Goal: Transaction & Acquisition: Book appointment/travel/reservation

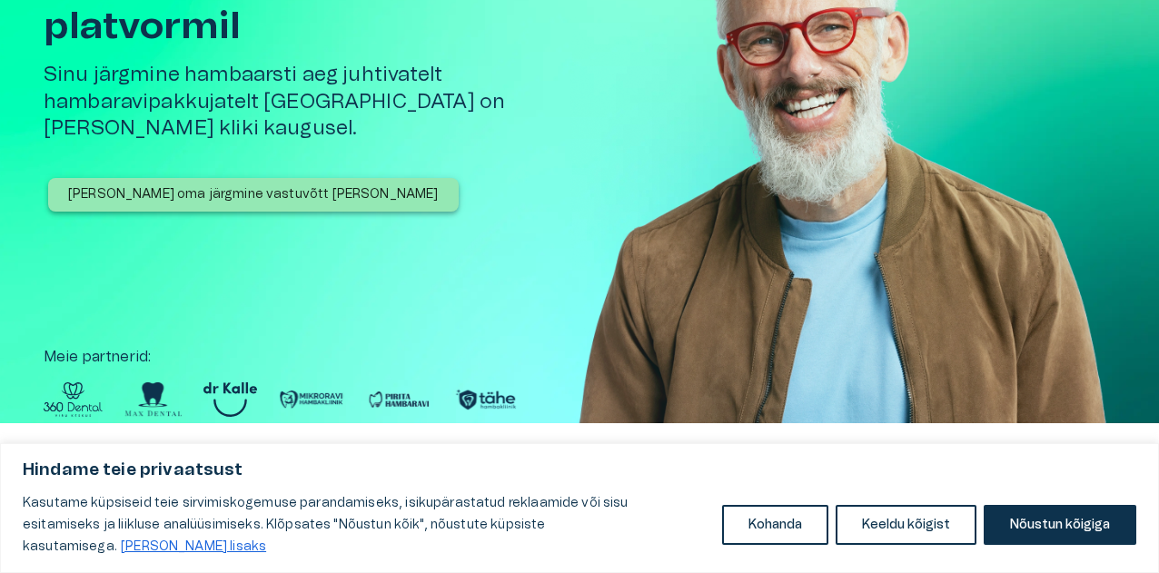
scroll to position [182, 0]
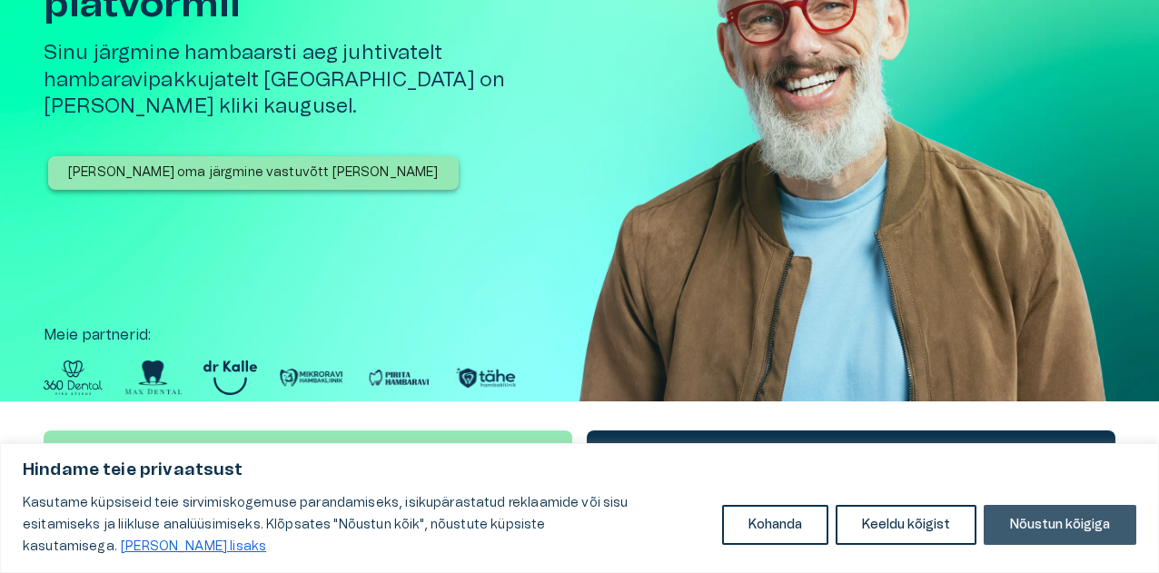
click at [1087, 538] on button "Nõustun kõigiga" at bounding box center [1060, 525] width 153 height 40
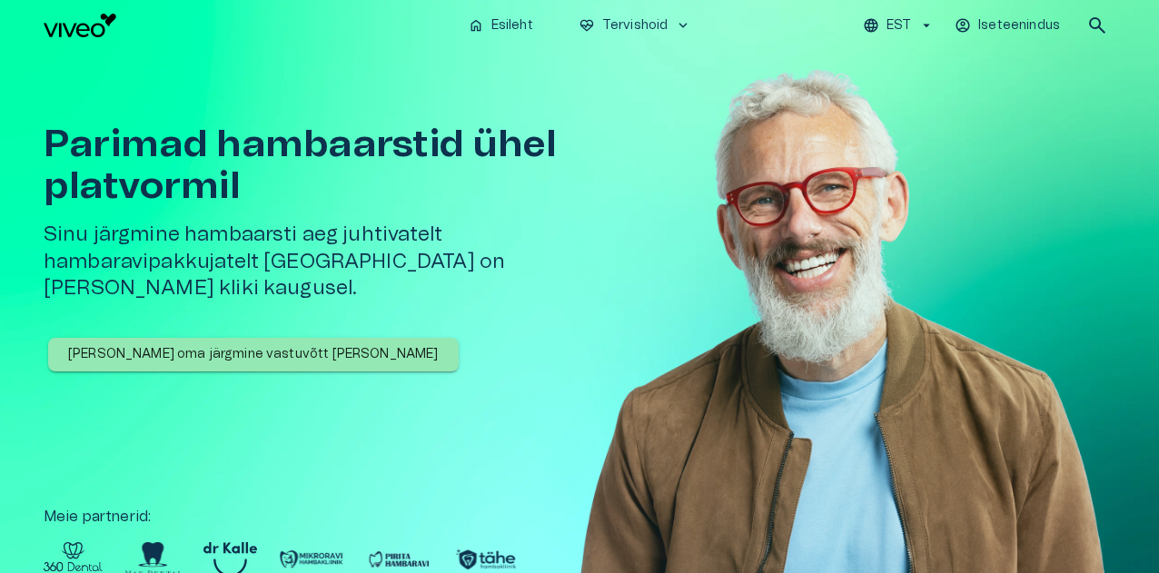
click at [253, 345] on p "[PERSON_NAME] oma järgmine vastuvõtt [PERSON_NAME]" at bounding box center [253, 354] width 371 height 19
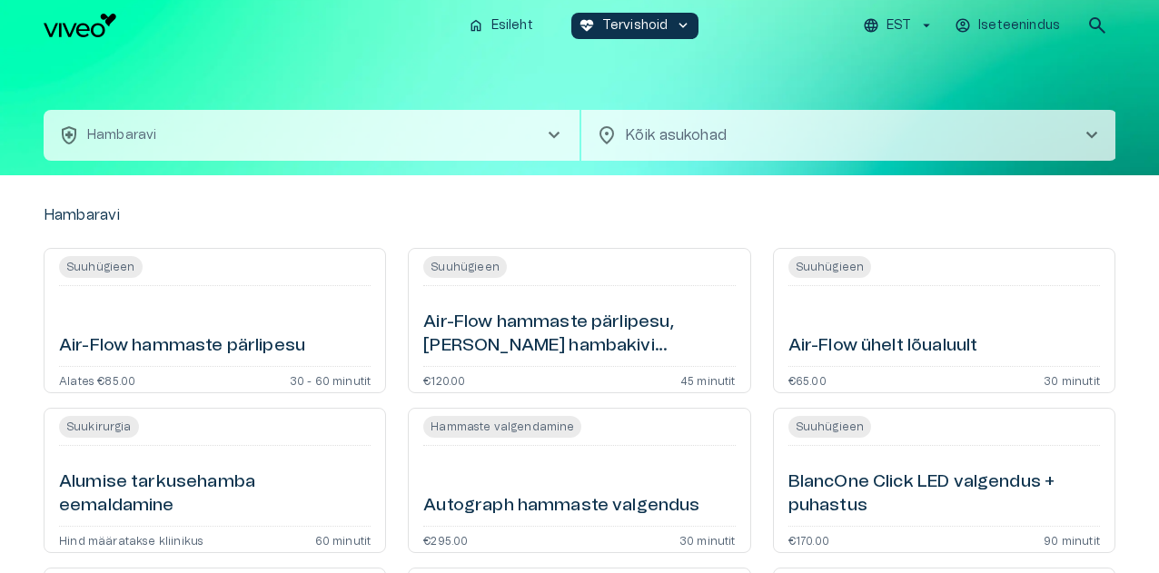
click at [554, 134] on span "chevron_right" at bounding box center [554, 135] width 22 height 22
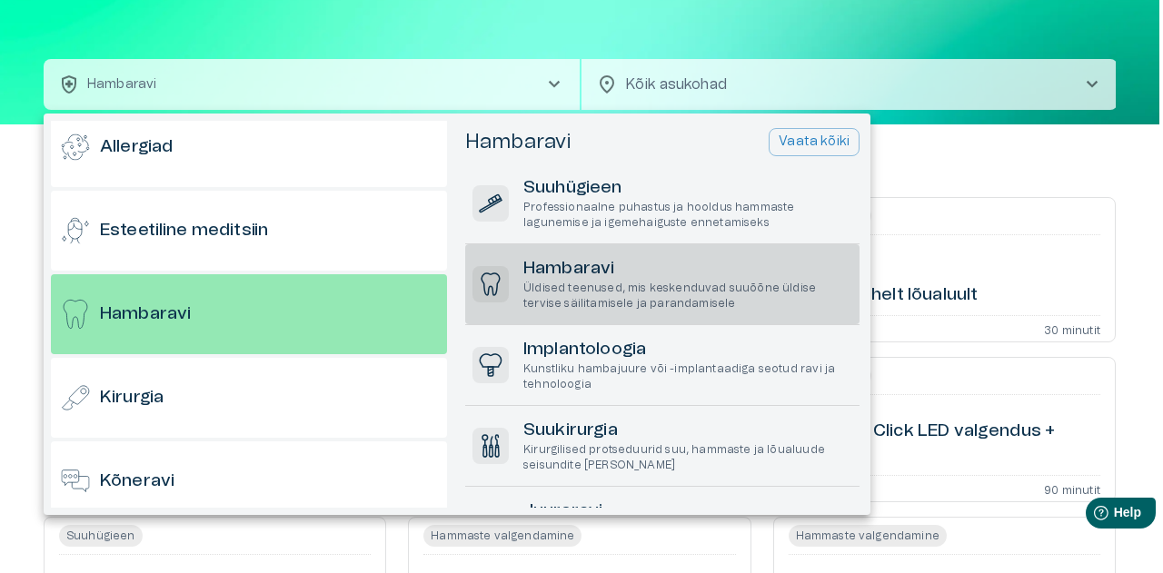
click at [648, 277] on h6 "Hambaravi" at bounding box center [687, 269] width 329 height 25
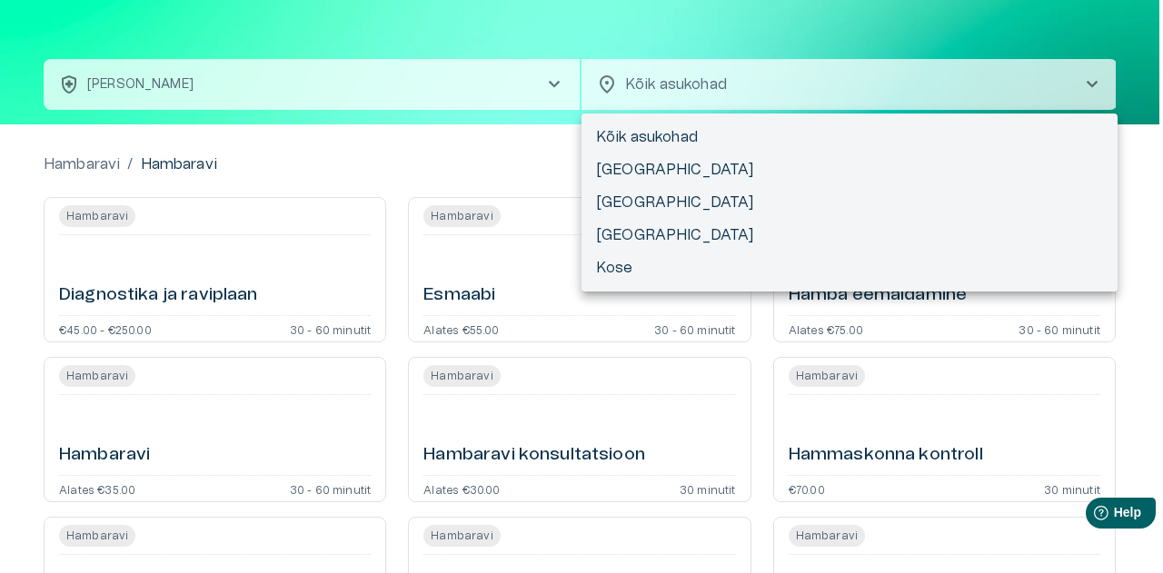
click at [732, 95] on body "Hindame teie privaatsust Kasutame küpsiseid teie sirvimiskogemuse parandamiseks…" at bounding box center [581, 235] width 1163 height 573
click at [715, 90] on div at bounding box center [581, 286] width 1163 height 573
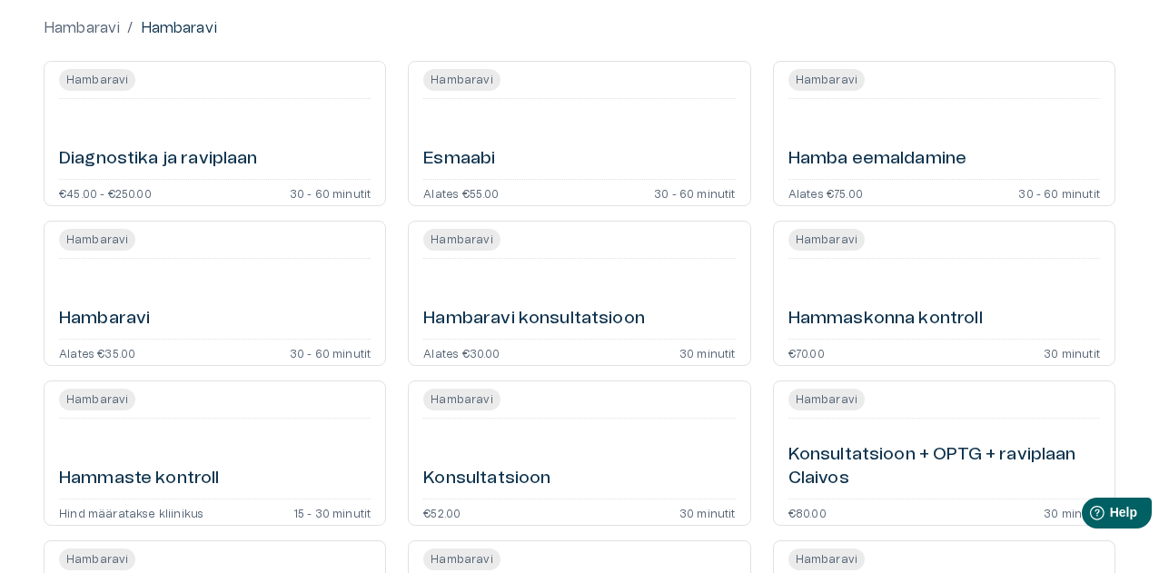
scroll to position [228, 0]
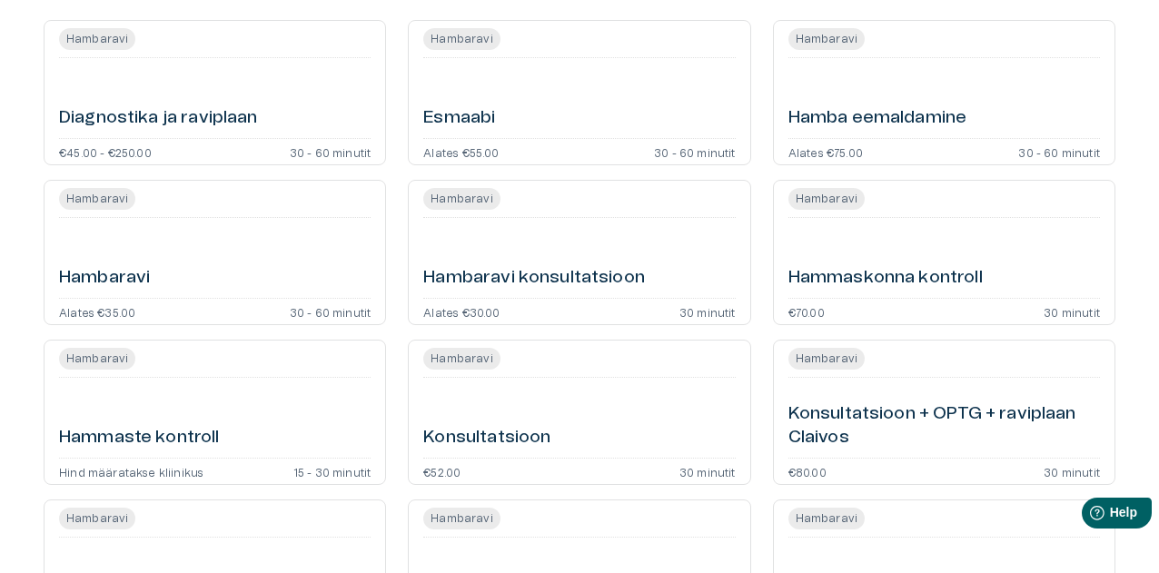
click at [232, 261] on div "Hambaravi" at bounding box center [215, 257] width 312 height 65
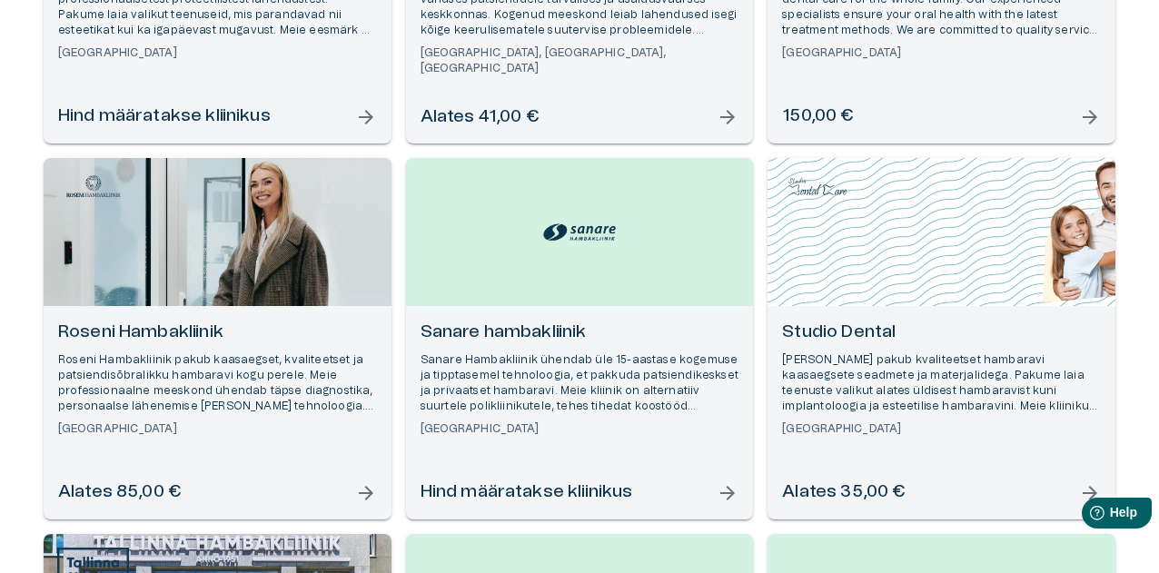
scroll to position [1272, 0]
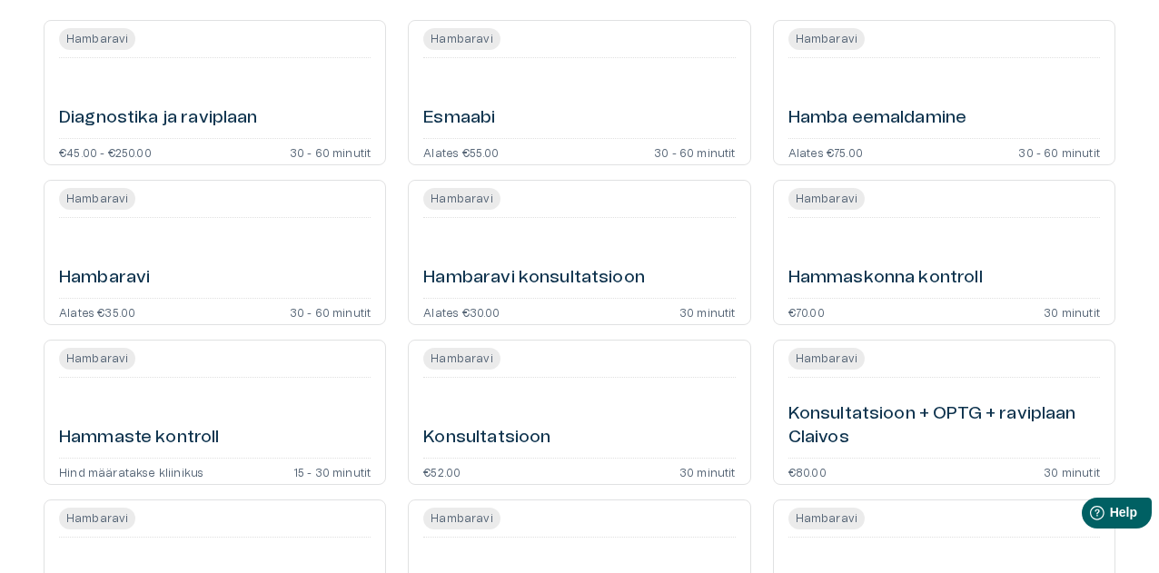
scroll to position [319, 0]
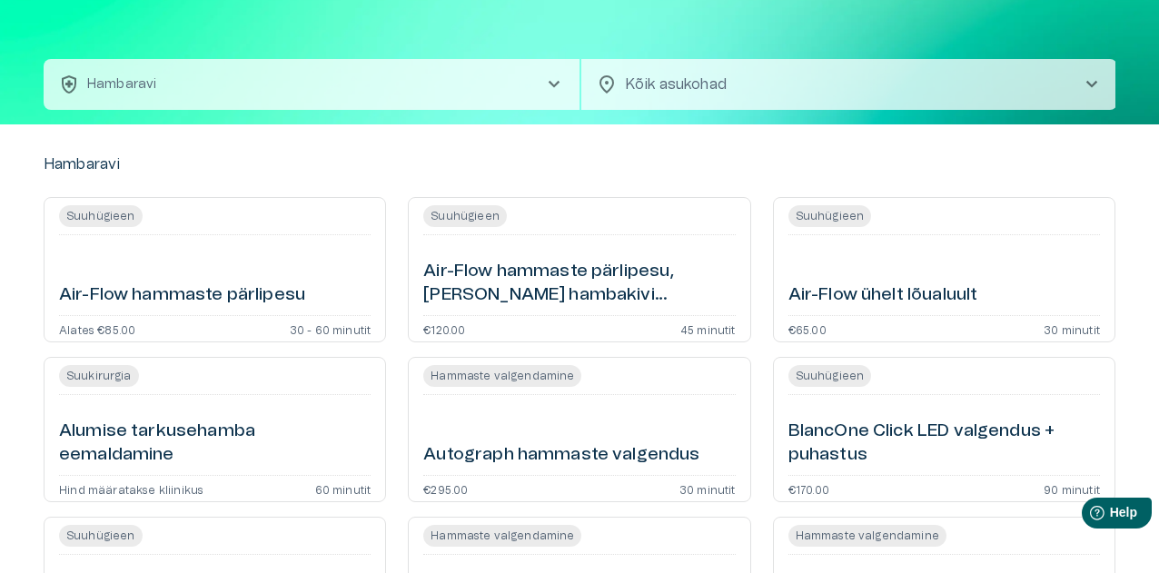
scroll to position [182, 0]
